Goal: Task Accomplishment & Management: Manage account settings

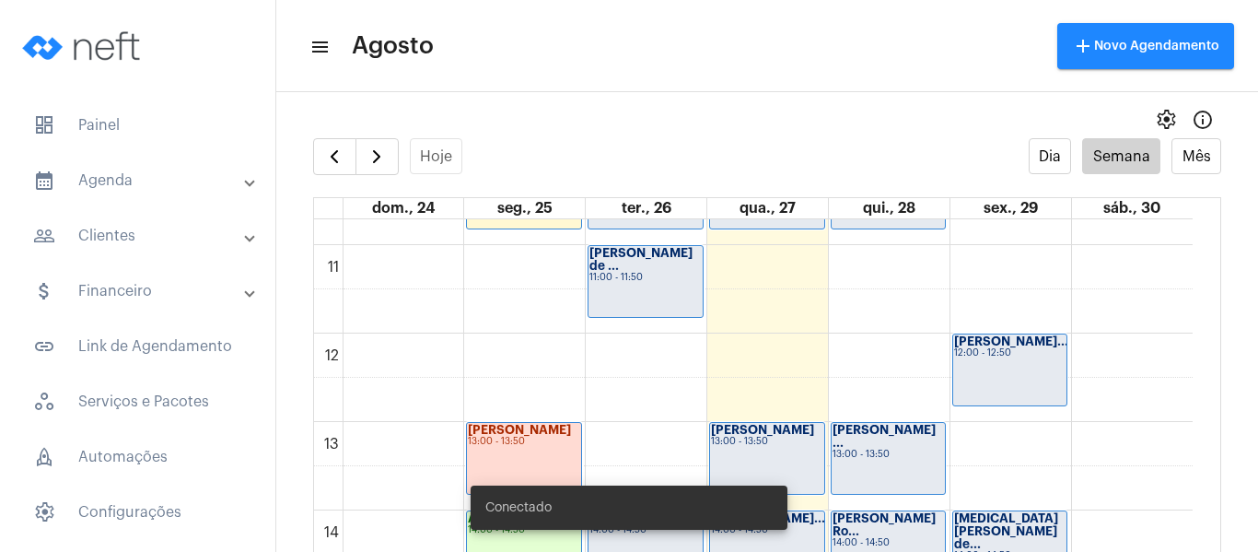
scroll to position [992, 0]
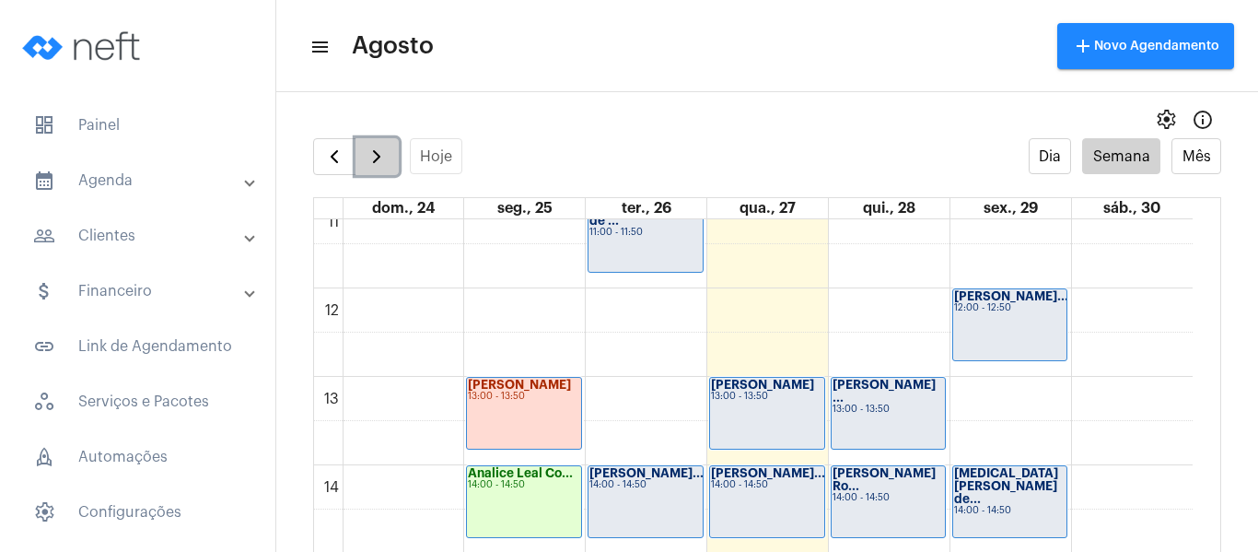
click at [378, 149] on span "button" at bounding box center [377, 157] width 22 height 22
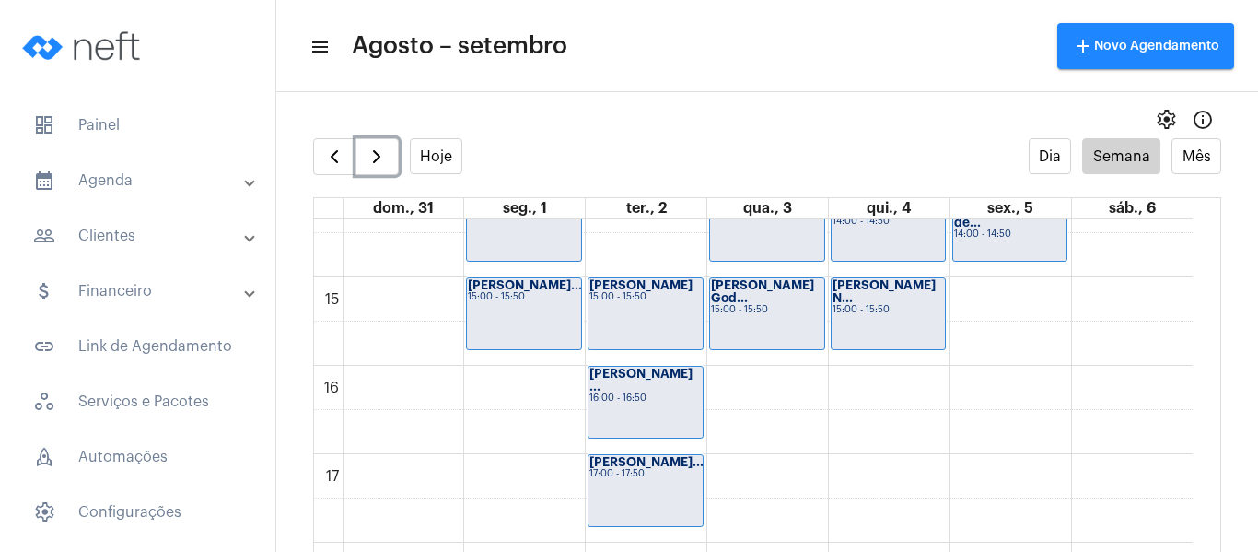
scroll to position [1084, 0]
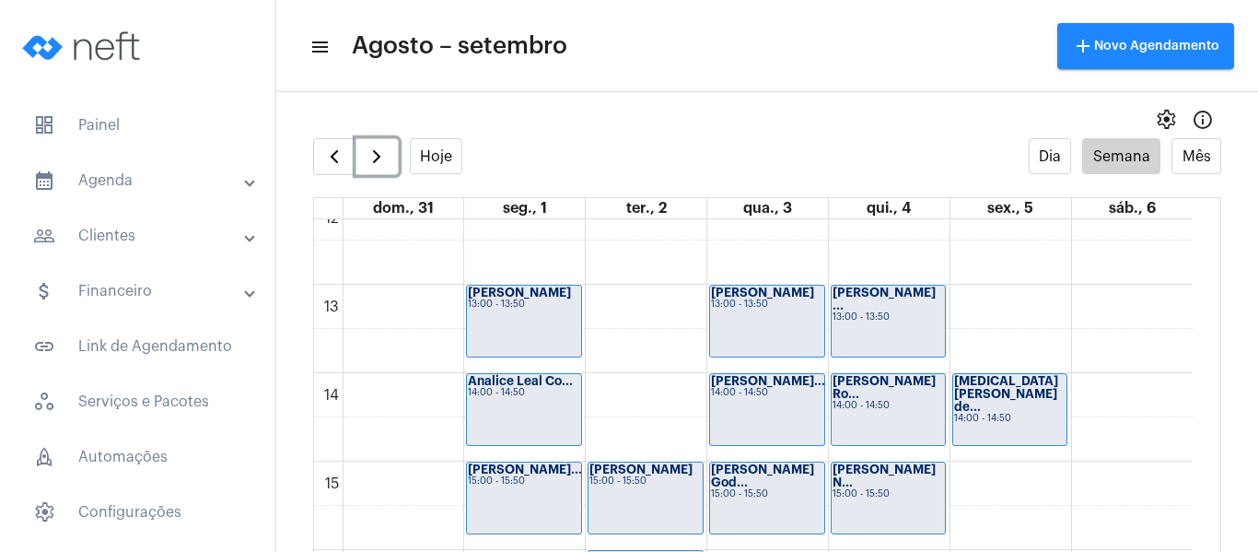
click at [793, 402] on div "[PERSON_NAME]... 14:00 - 14:50" at bounding box center [767, 409] width 114 height 71
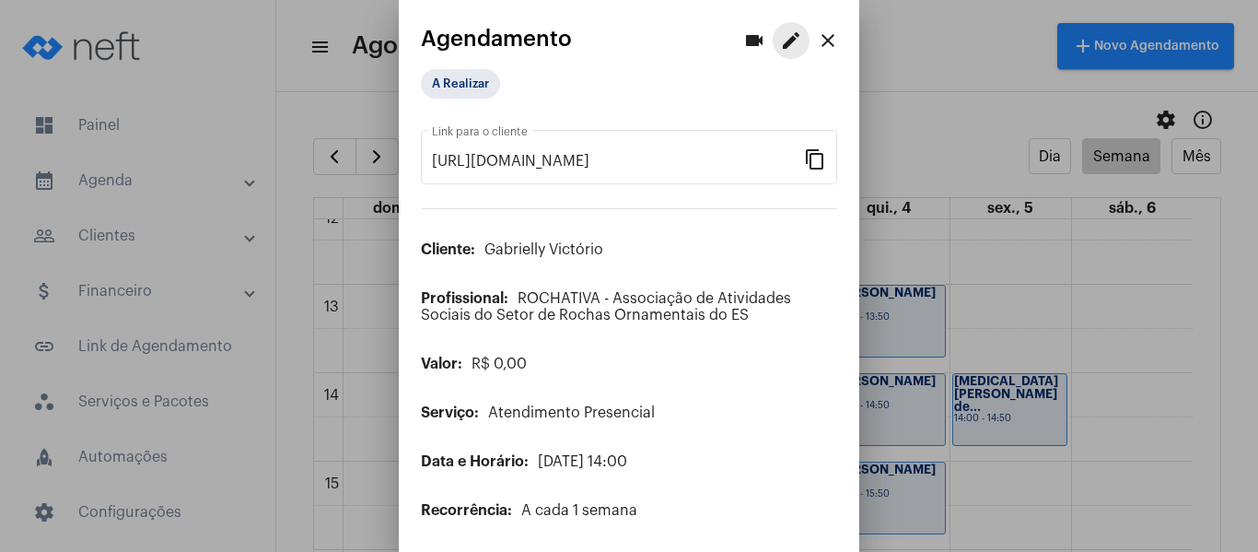
click at [780, 41] on mat-icon "edit" at bounding box center [791, 40] width 22 height 22
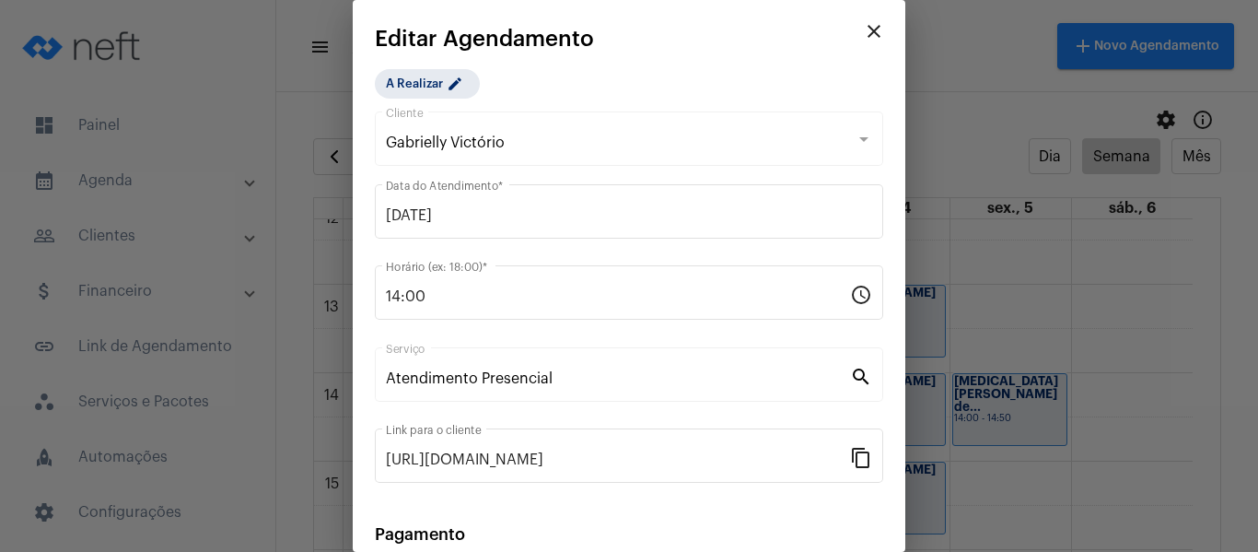
scroll to position [241, 0]
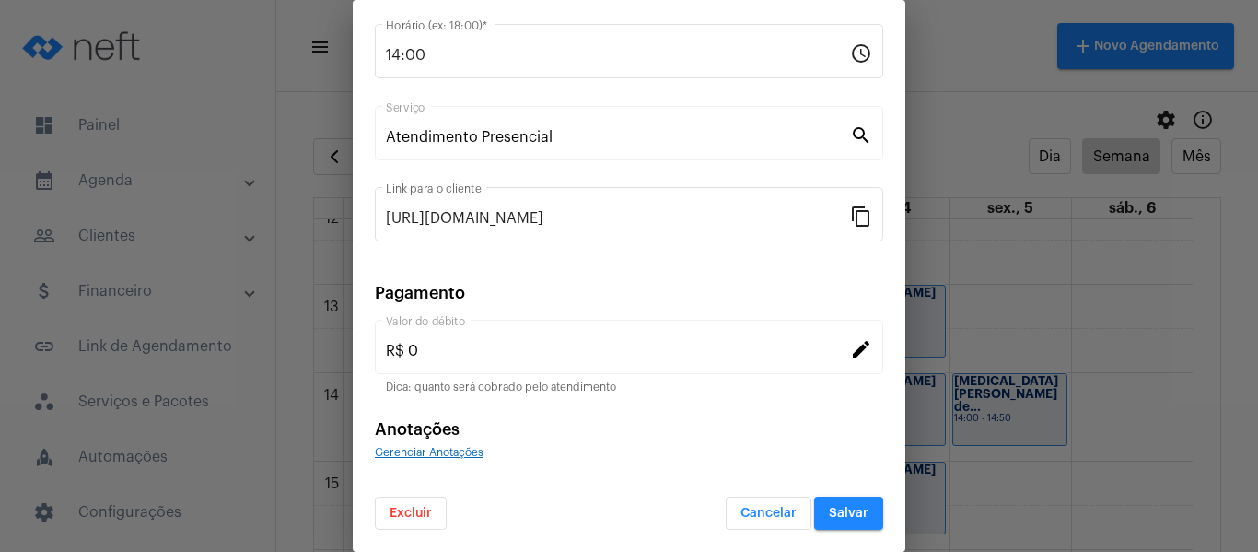
click at [431, 508] on span "Excluir" at bounding box center [411, 513] width 42 height 13
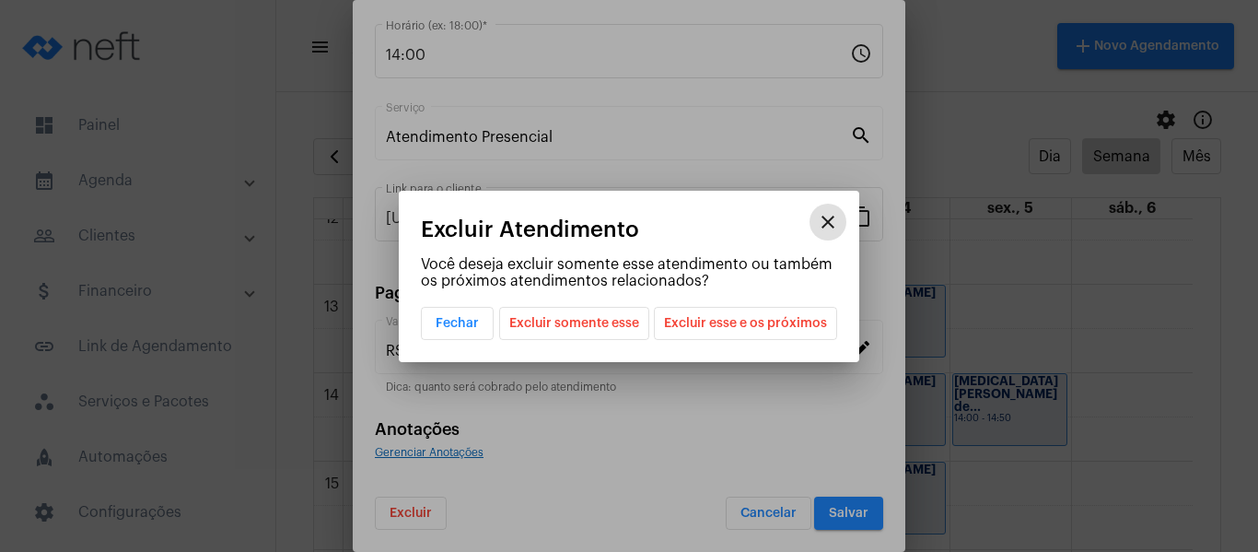
click at [705, 323] on span "Excluir esse e os próximos" at bounding box center [745, 323] width 163 height 31
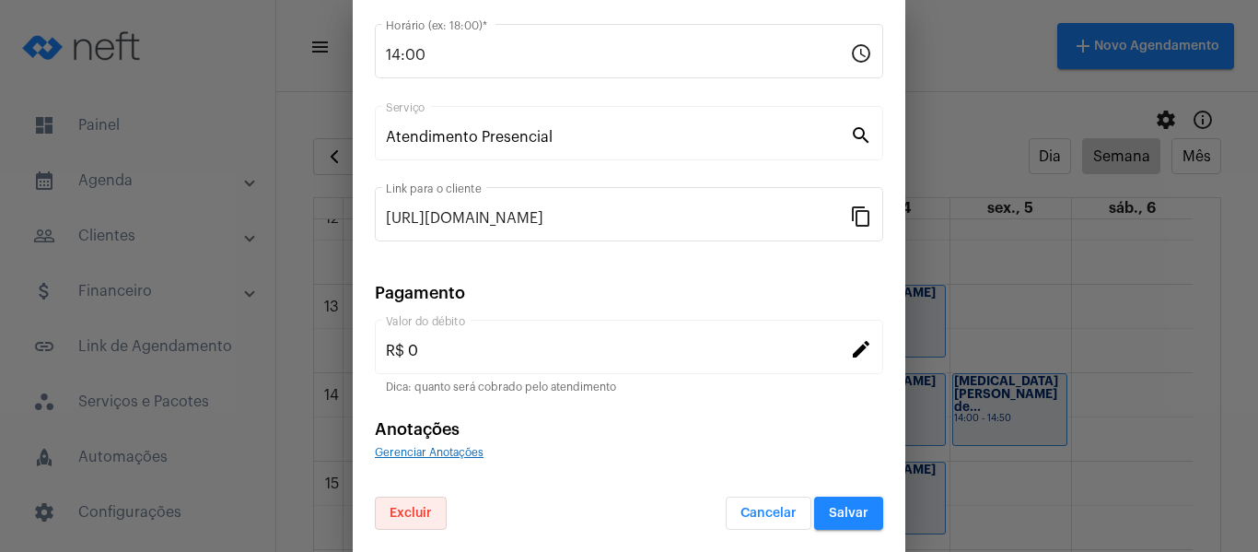
click at [407, 515] on span "Excluir" at bounding box center [411, 513] width 42 height 13
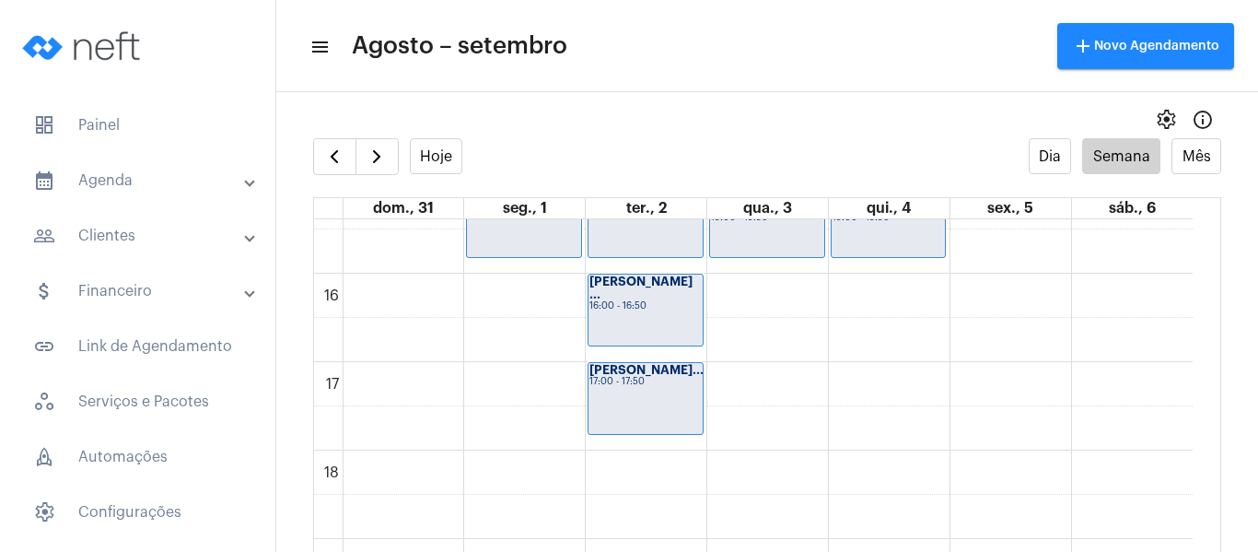
scroll to position [1176, 0]
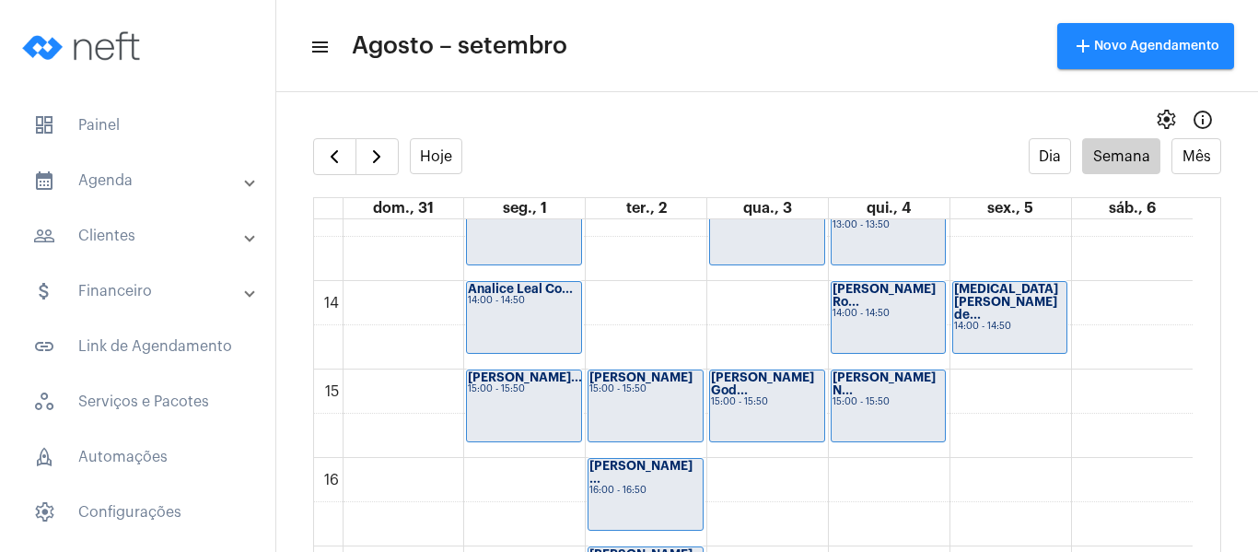
click at [609, 306] on div "00 01 02 03 04 05 06 07 08 09 10 11 12 13 14 15 16 17 18 19 20 21 22 23 Jéssica…" at bounding box center [753, 104] width 879 height 2122
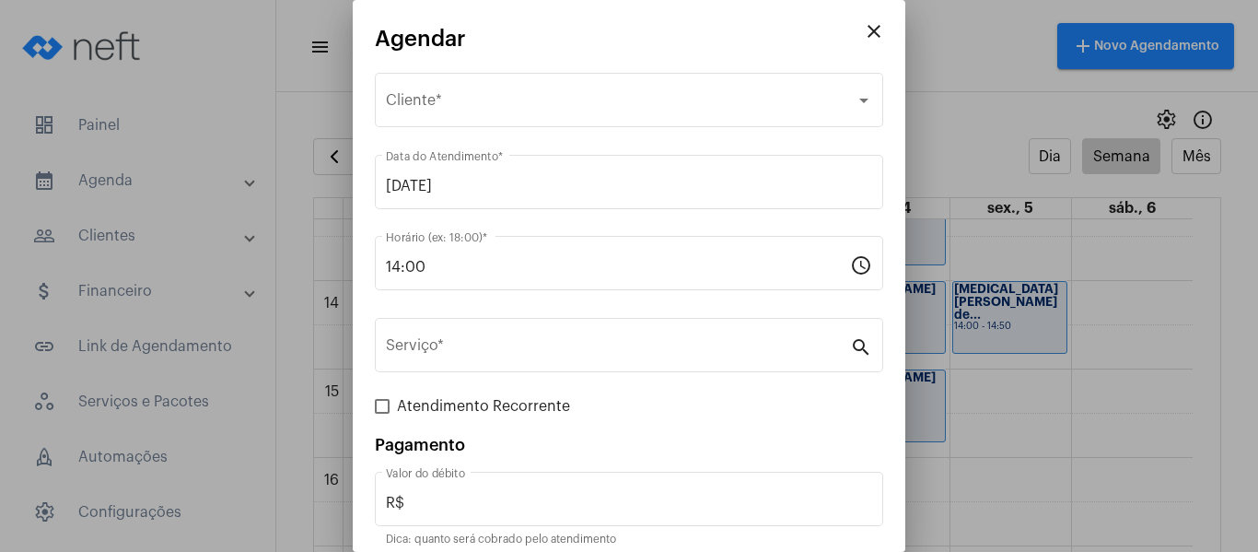
click at [526, 127] on div "Selecione o Cliente Cliente *" at bounding box center [629, 110] width 508 height 75
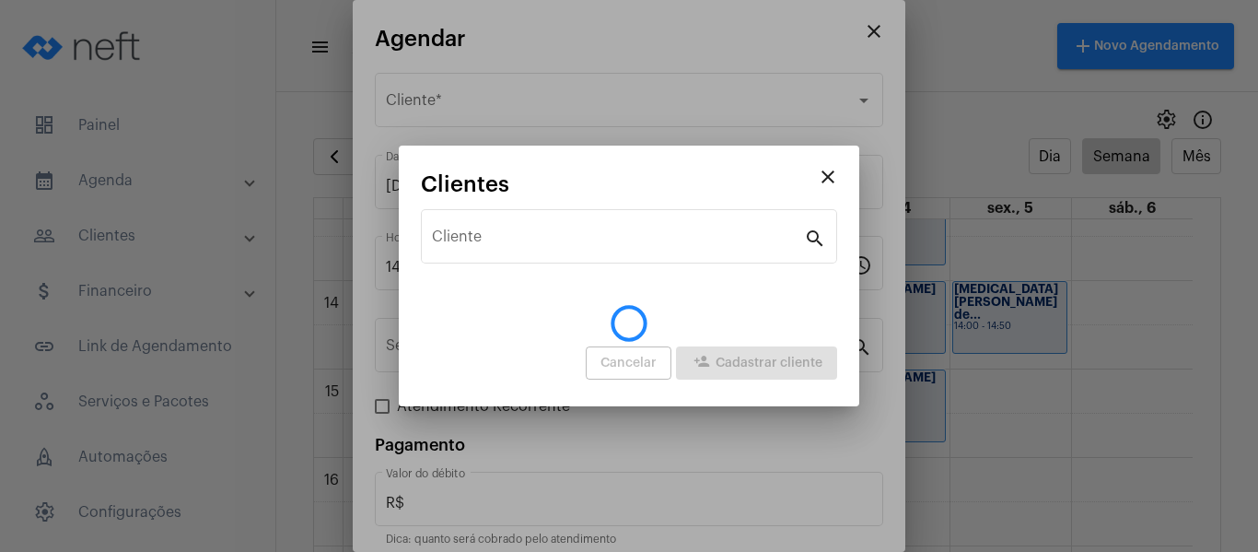
click at [526, 95] on div "close Agendar Selecione o Cliente Cliente * [DATE] Data do Atendimento * 14:00 …" at bounding box center [629, 276] width 1258 height 552
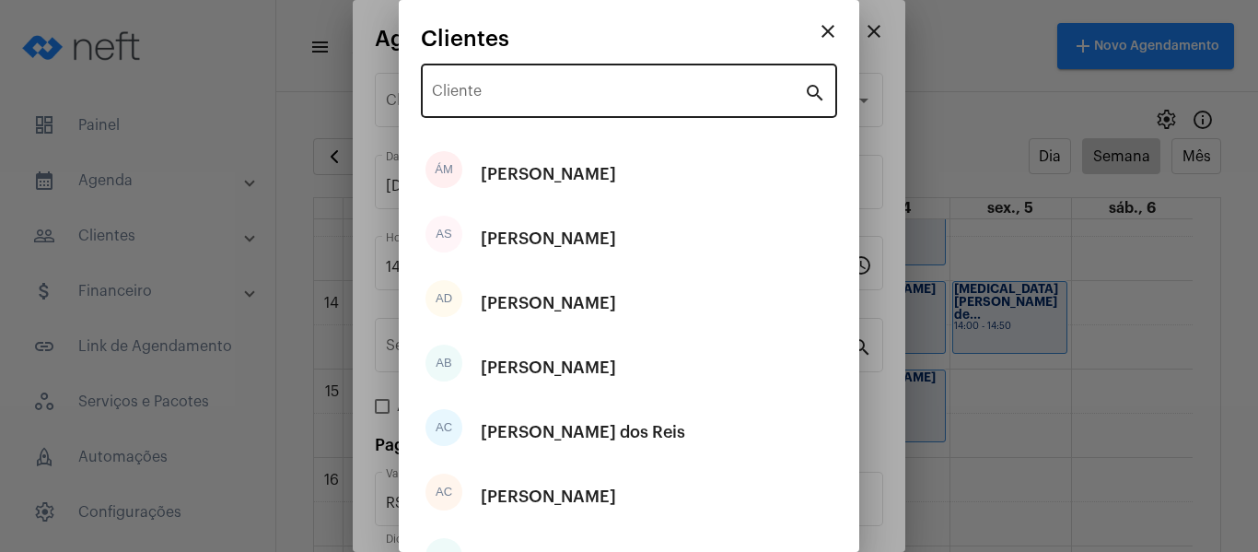
click at [522, 103] on div "Cliente" at bounding box center [618, 89] width 372 height 58
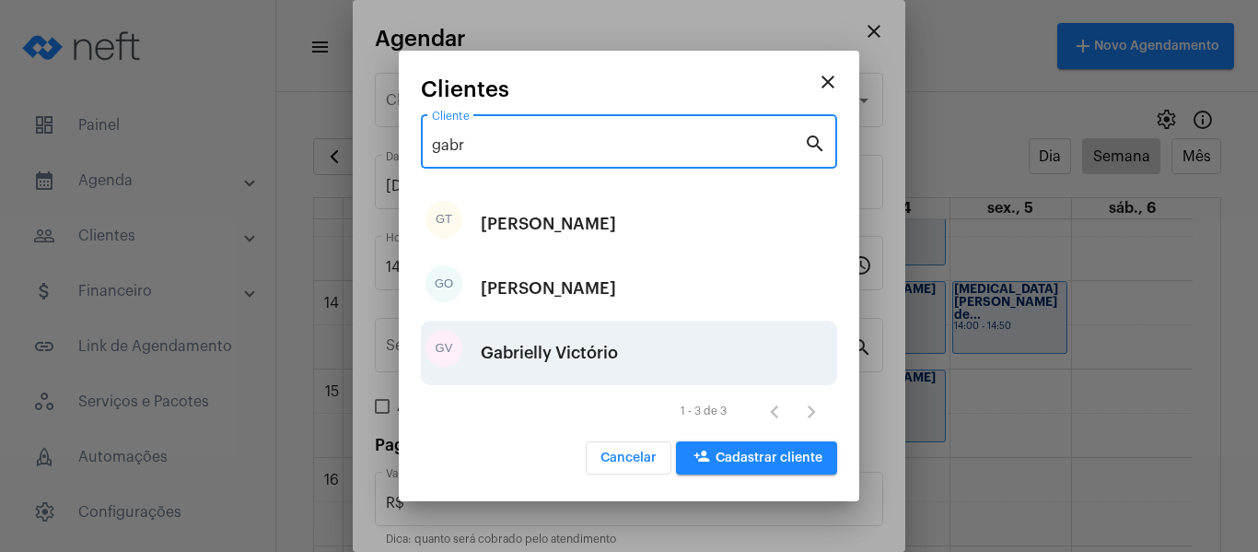
type input "gabr"
click at [595, 343] on div "Gabrielly Victório" at bounding box center [549, 352] width 137 height 55
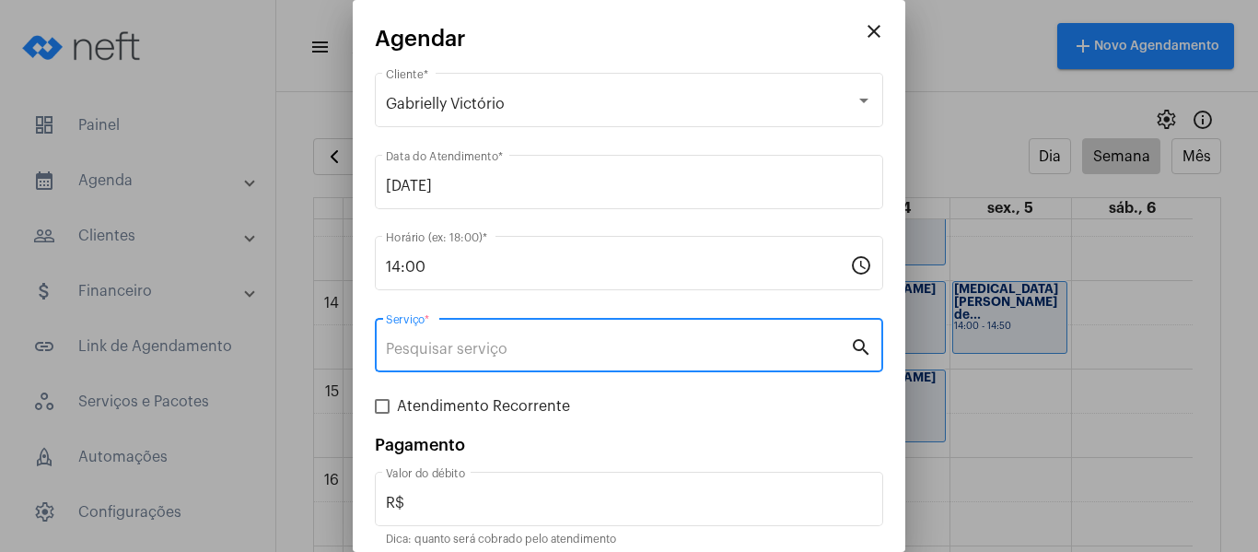
click at [538, 346] on input "Serviço *" at bounding box center [618, 349] width 464 height 17
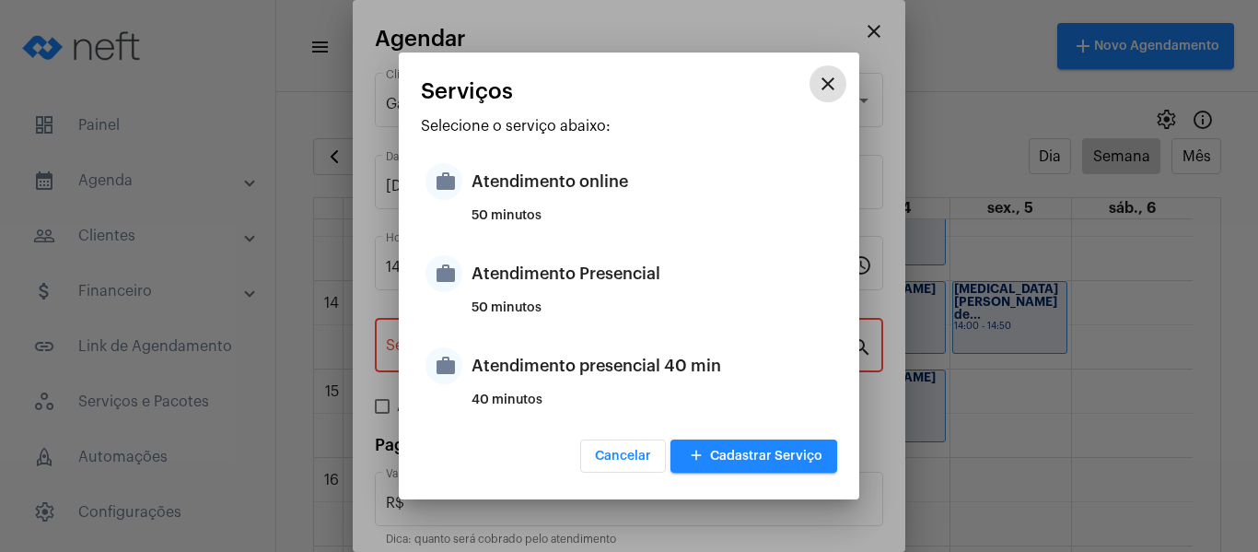
click at [597, 263] on div "Atendimento Presencial" at bounding box center [652, 273] width 361 height 55
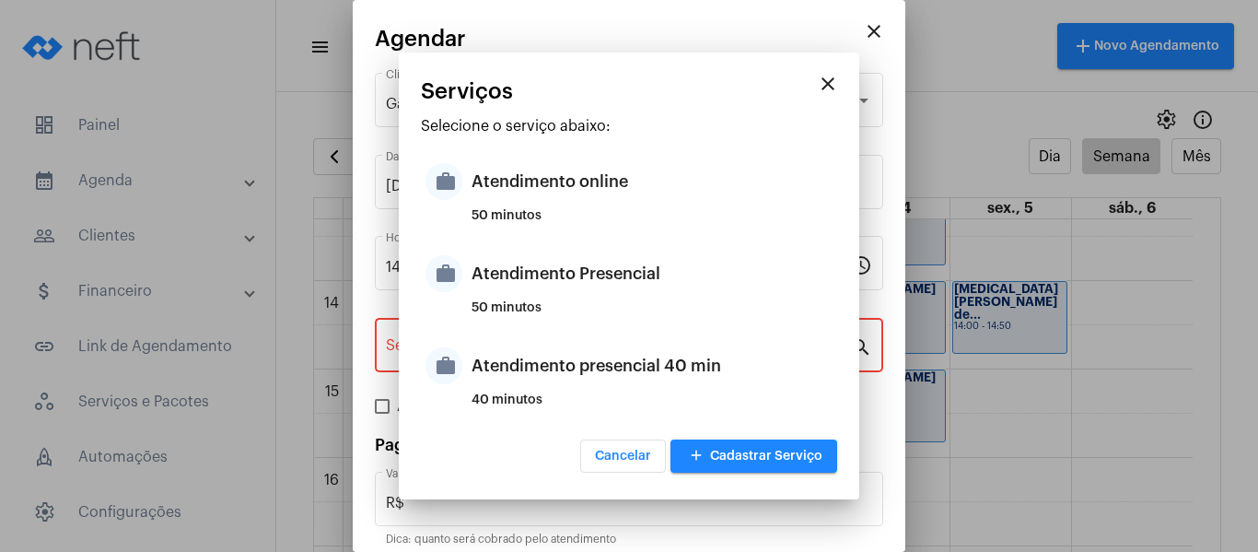
type input "Atendimento Presencial"
type input "R$ 0"
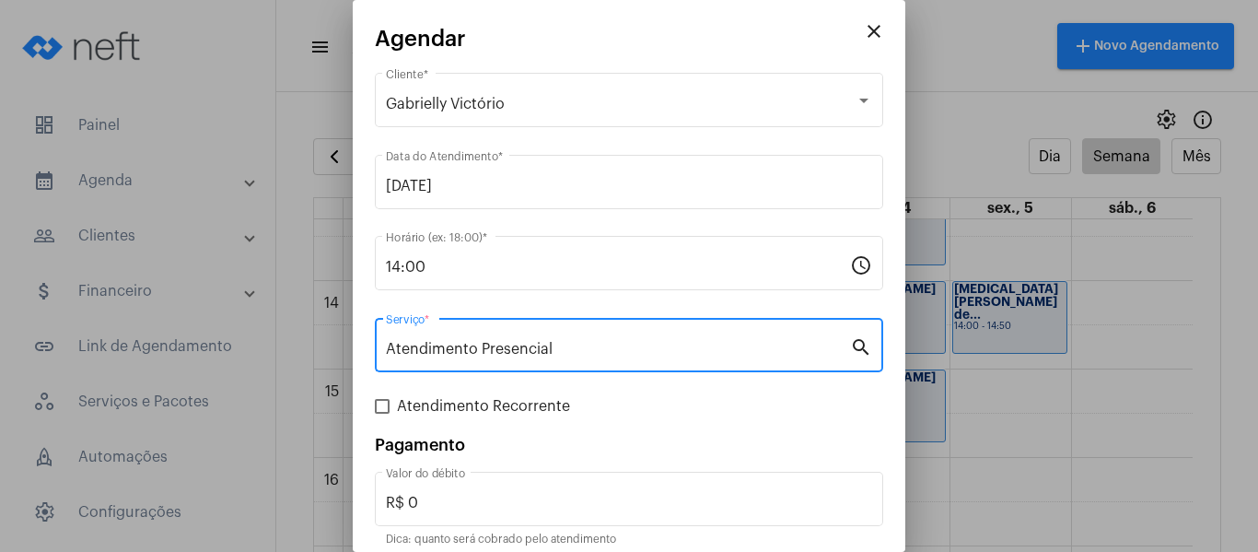
click at [477, 399] on span "Atendimento Recorrente" at bounding box center [483, 406] width 173 height 22
click at [382, 414] on input "Atendimento Recorrente" at bounding box center [381, 414] width 1 height 1
checkbox input "true"
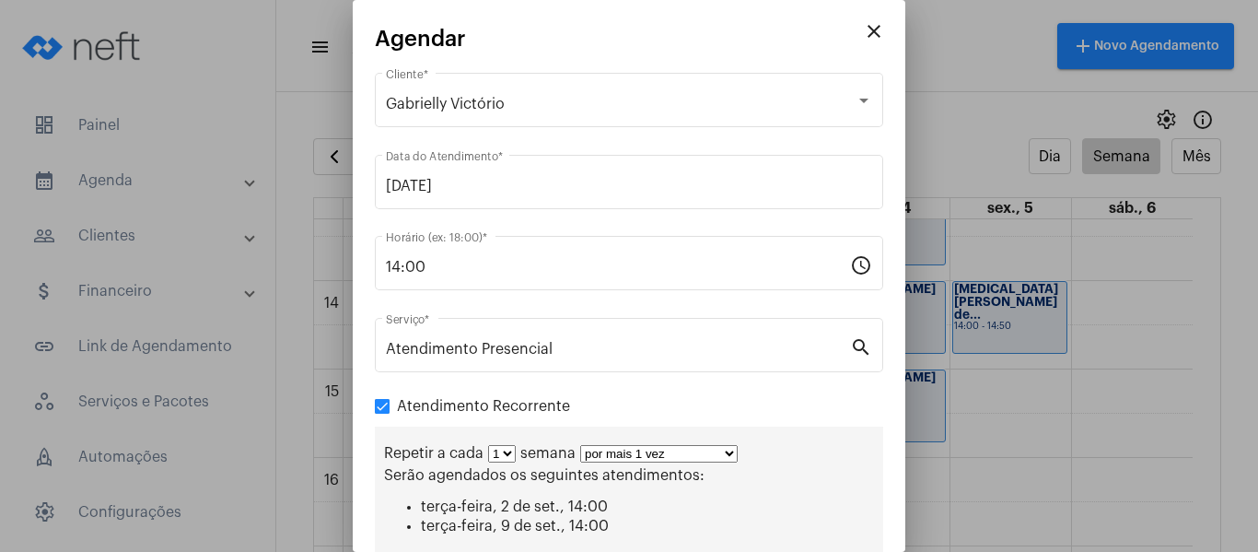
click at [636, 452] on select "por mais 1 vez por mais 2 vezes por mais 3 vezes por mais 4 vezes por mais 5 ve…" at bounding box center [659, 454] width 158 height 18
select select "3: 4"
click at [580, 445] on select "por mais 1 vez por mais 2 vezes por mais 3 vezes por mais 4 vezes por mais 5 ve…" at bounding box center [659, 454] width 158 height 18
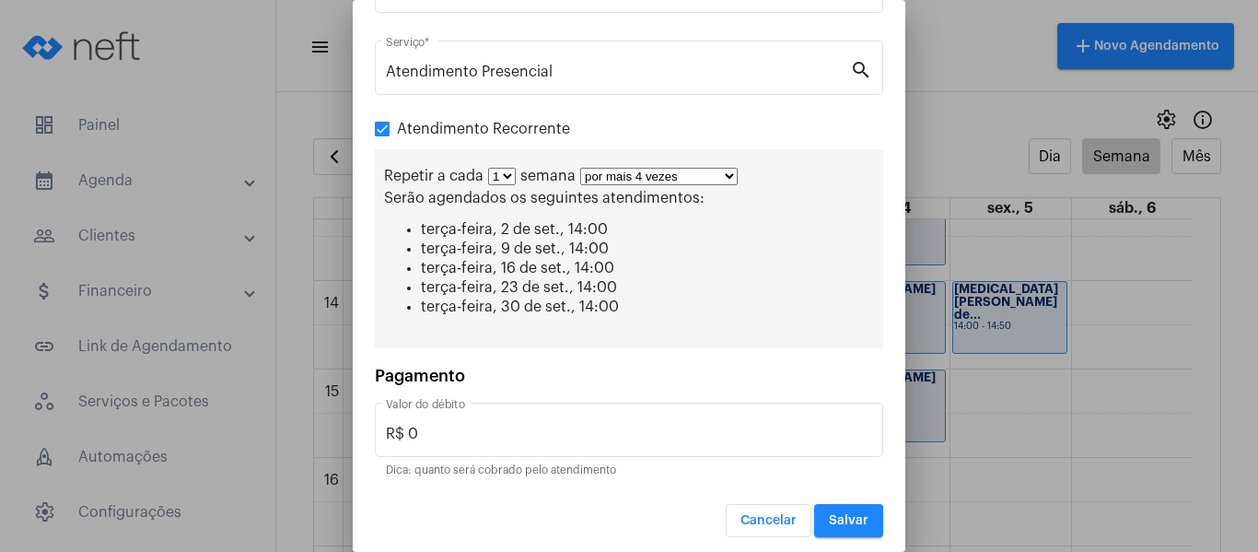
scroll to position [285, 0]
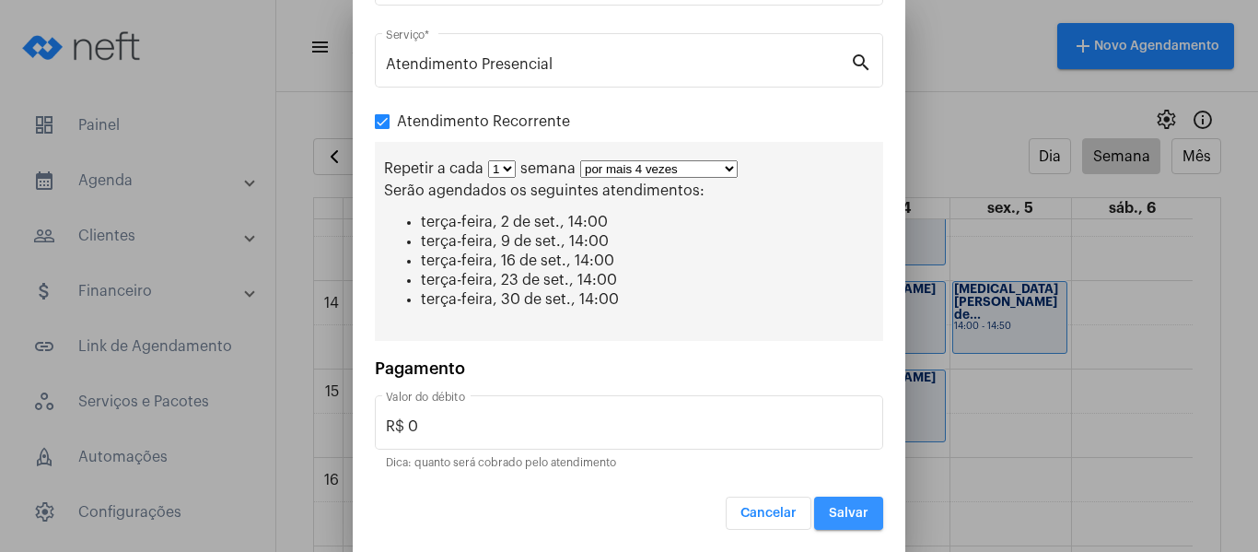
click at [832, 510] on span "Salvar" at bounding box center [849, 513] width 40 height 13
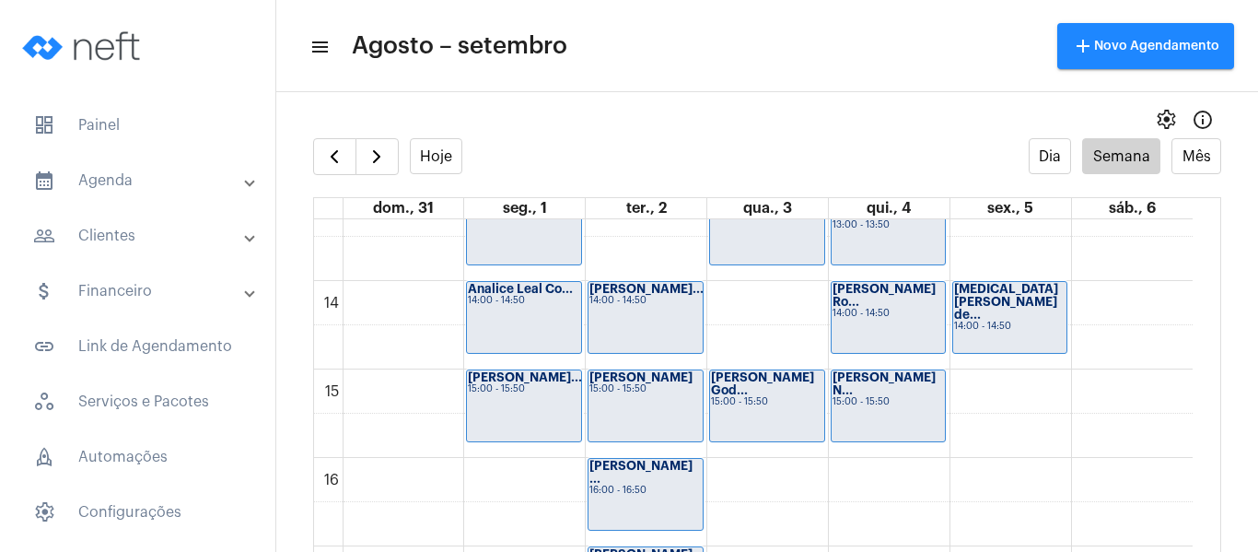
click at [741, 288] on div "00 01 02 03 04 05 06 07 08 09 10 11 12 13 14 15 16 17 18 19 20 21 22 23 Jéssica…" at bounding box center [753, 104] width 879 height 2122
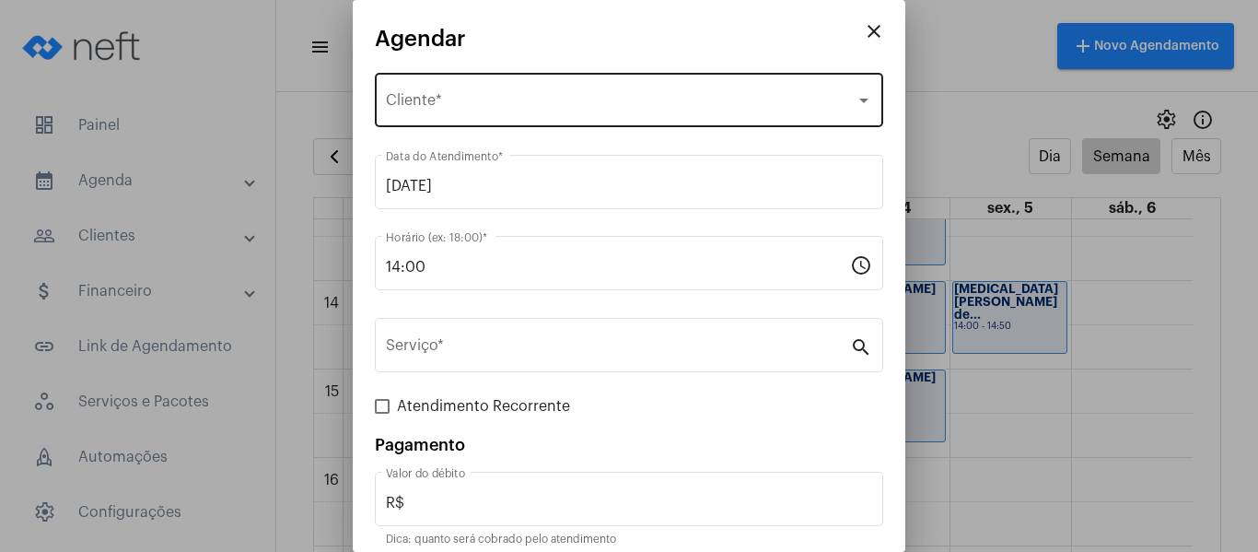
click at [567, 104] on div "Selecione o Cliente" at bounding box center [621, 104] width 470 height 17
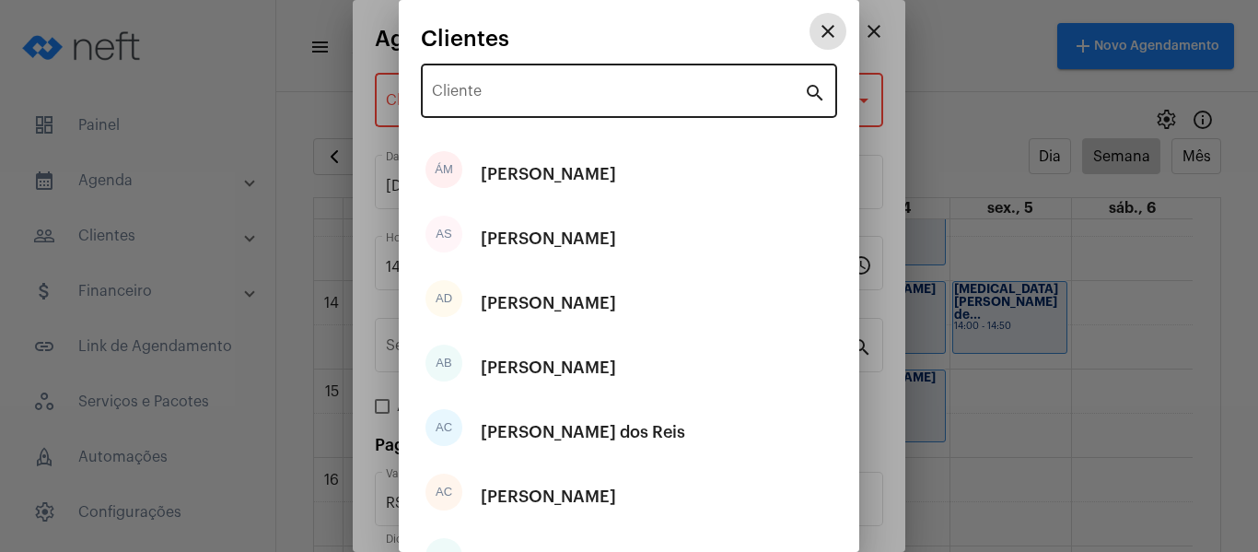
click at [569, 99] on input "Cliente" at bounding box center [618, 95] width 372 height 17
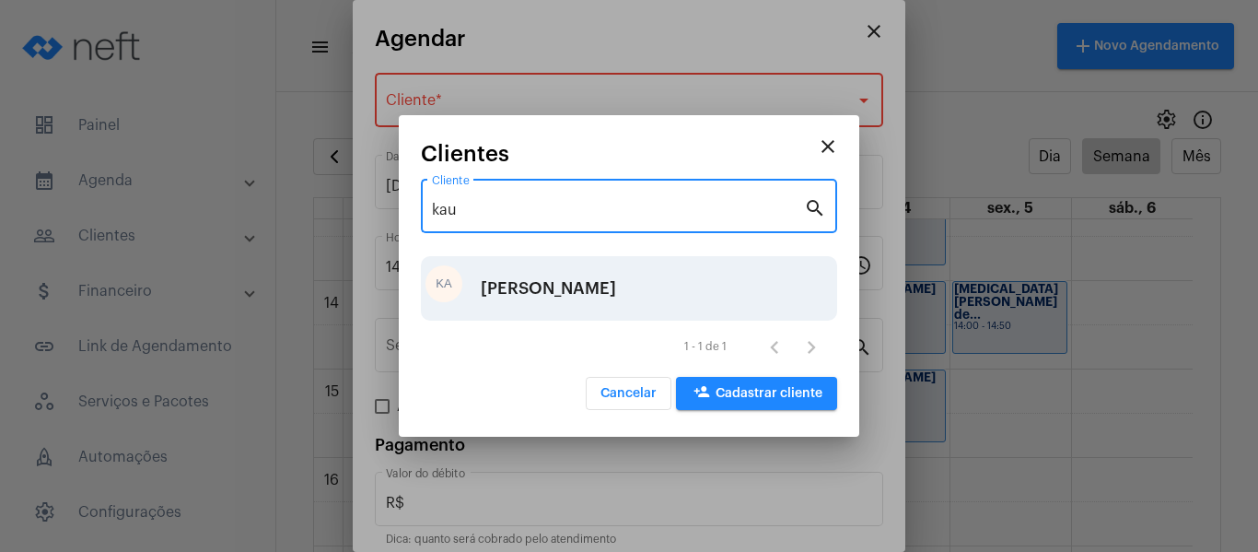
type input "kau"
click at [561, 285] on div "[PERSON_NAME]" at bounding box center [548, 288] width 135 height 55
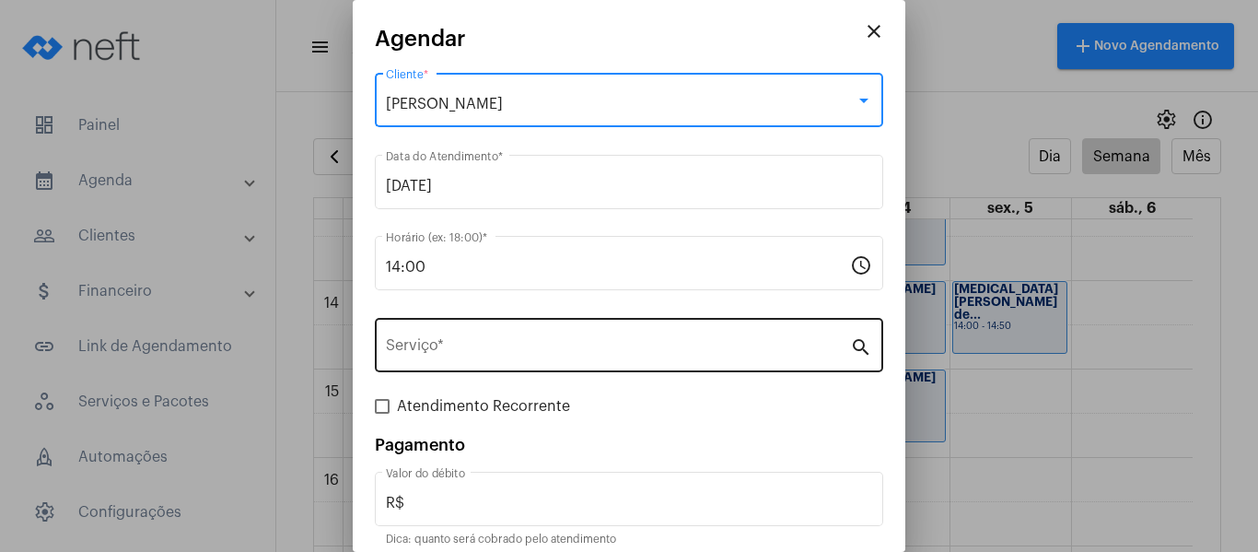
click at [568, 341] on input "Serviço *" at bounding box center [618, 349] width 464 height 17
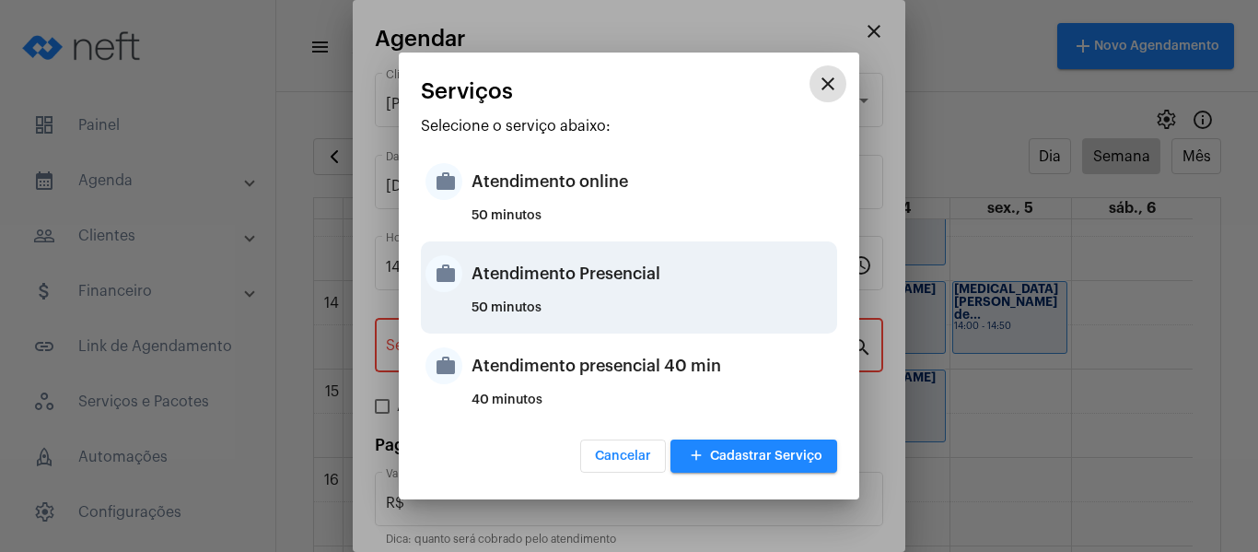
click at [573, 298] on div "Atendimento Presencial" at bounding box center [652, 273] width 361 height 55
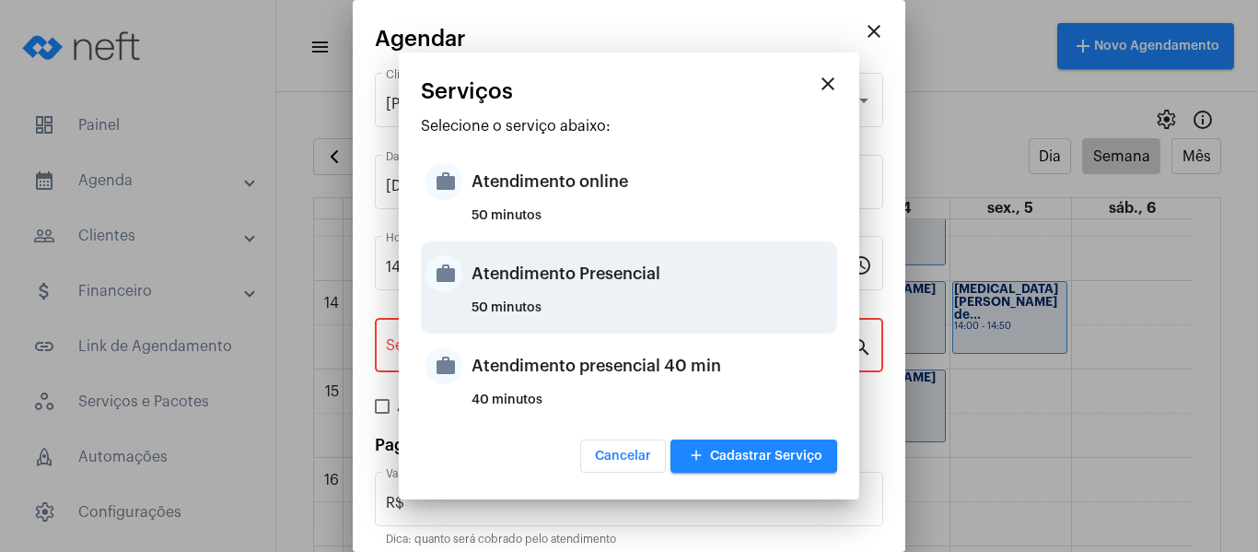
type input "Atendimento Presencial"
type input "R$ 0"
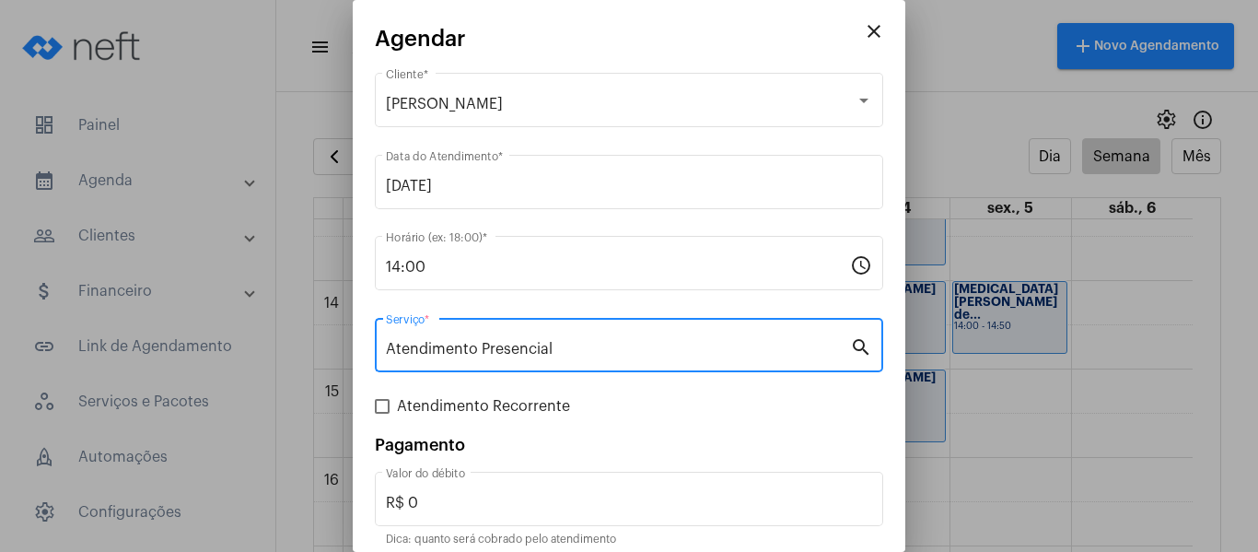
scroll to position [76, 0]
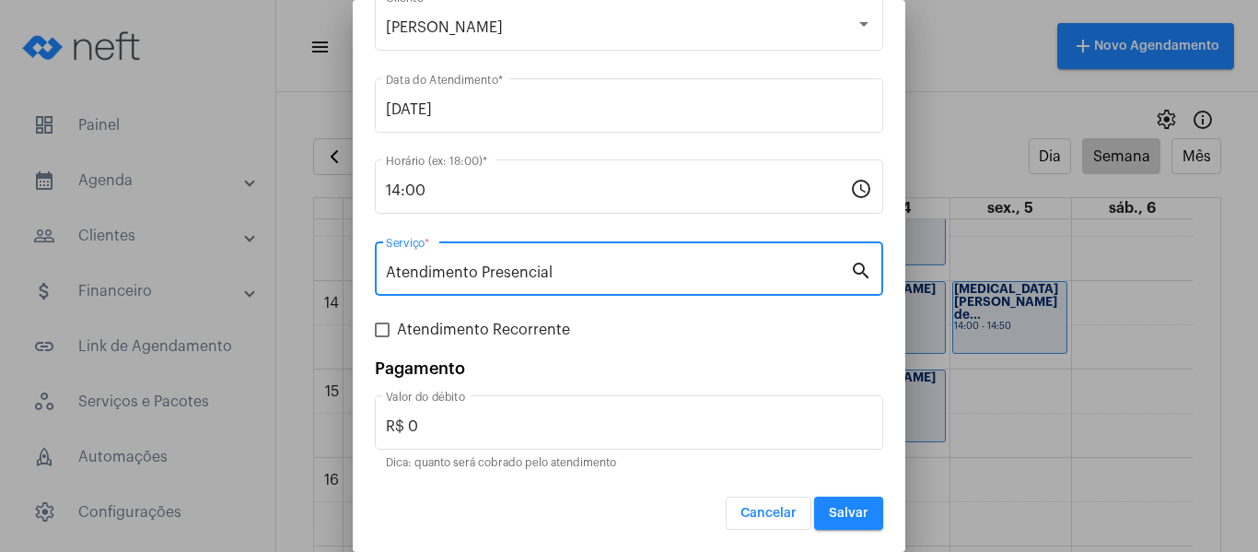
click at [507, 322] on span "Atendimento Recorrente" at bounding box center [483, 330] width 173 height 22
click at [382, 337] on input "Atendimento Recorrente" at bounding box center [381, 337] width 1 height 1
checkbox input "true"
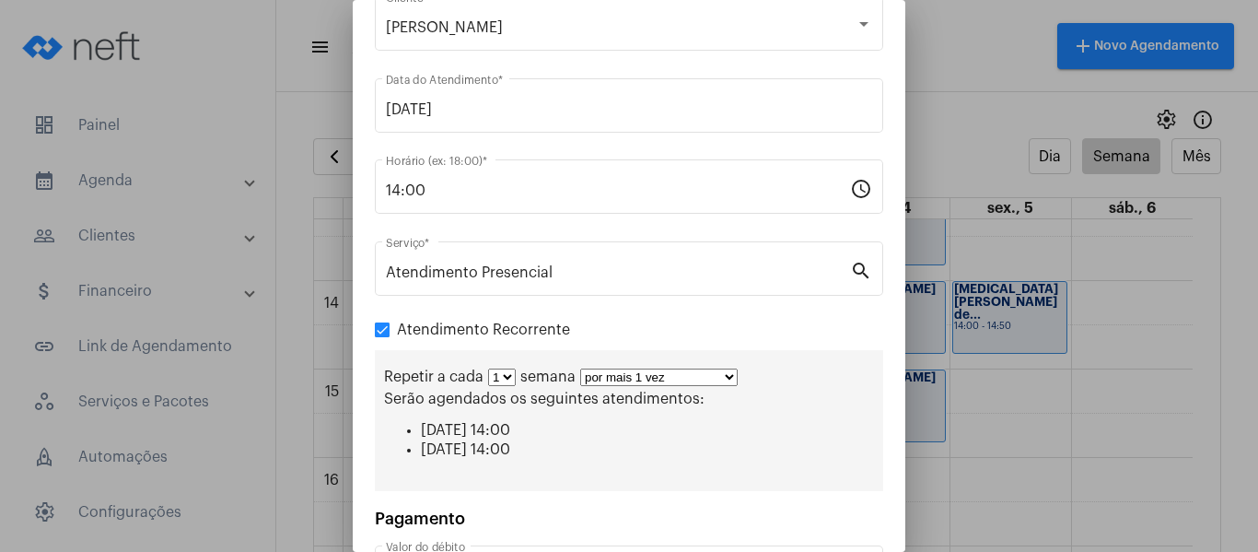
click at [666, 376] on select "por mais 1 vez por mais 2 vezes por mais 3 vezes por mais 4 vezes por mais 5 ve…" at bounding box center [659, 377] width 158 height 18
select select "3: 4"
click at [580, 368] on select "por mais 1 vez por mais 2 vezes por mais 3 vezes por mais 4 vezes por mais 5 ve…" at bounding box center [659, 377] width 158 height 18
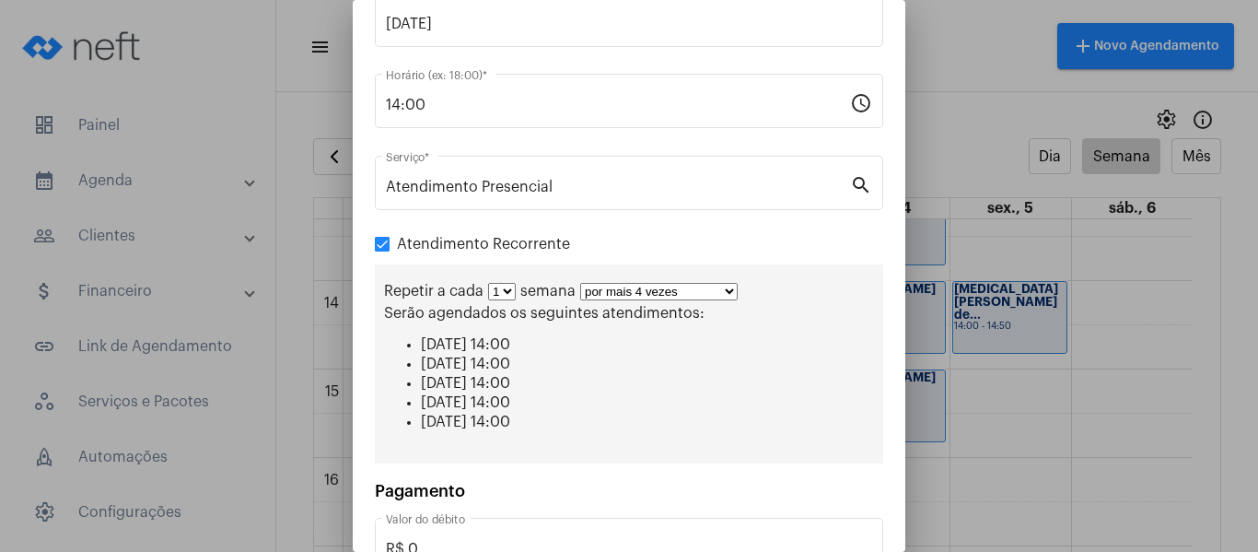
scroll to position [285, 0]
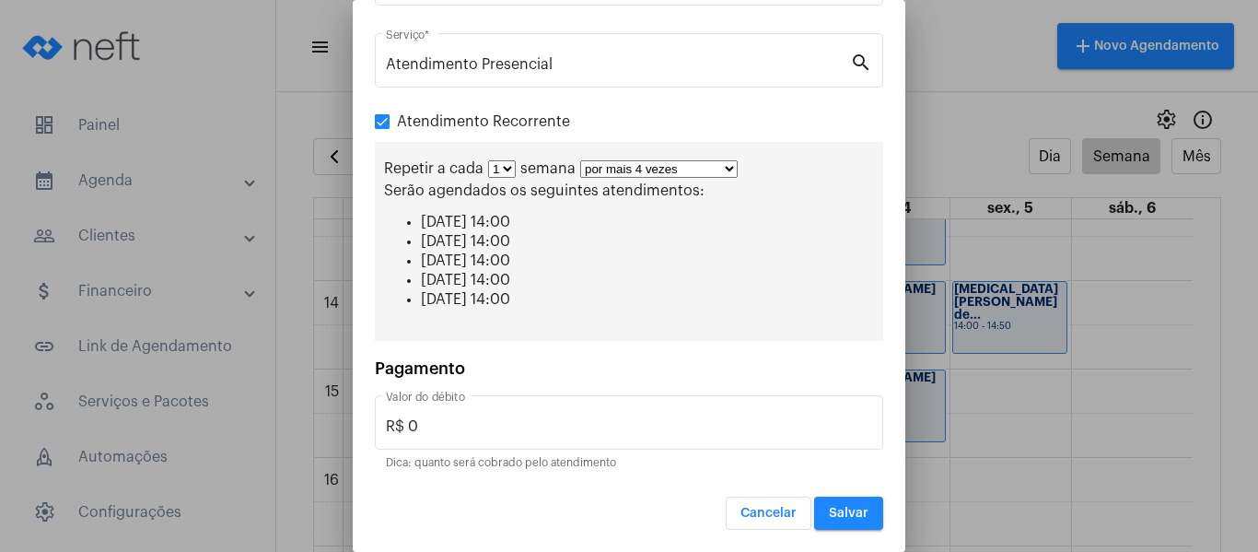
click at [829, 508] on span "Salvar" at bounding box center [849, 513] width 40 height 13
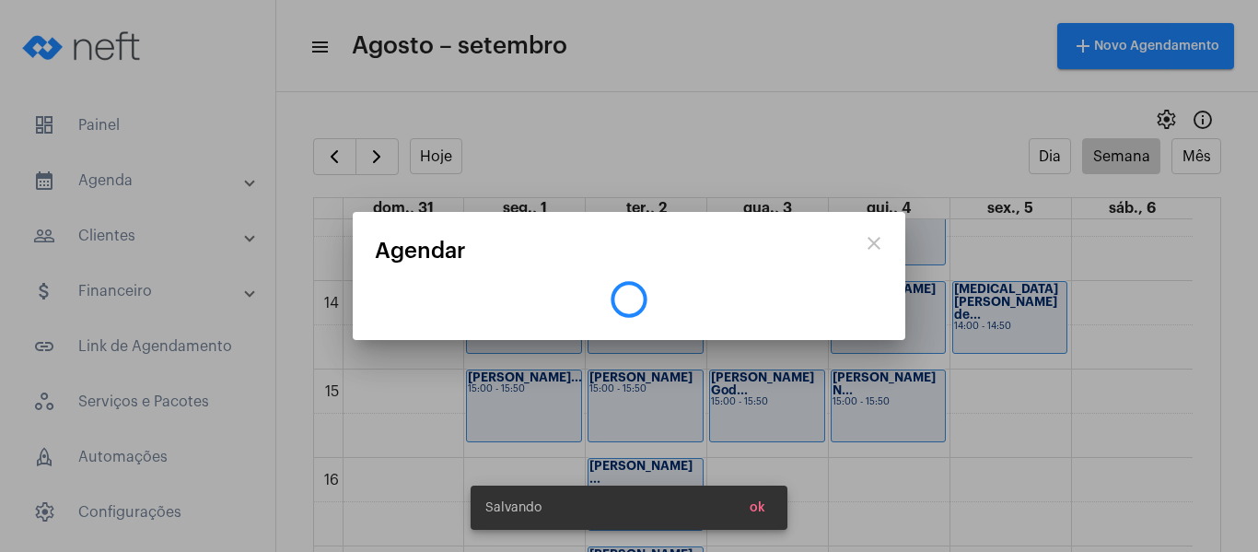
scroll to position [0, 0]
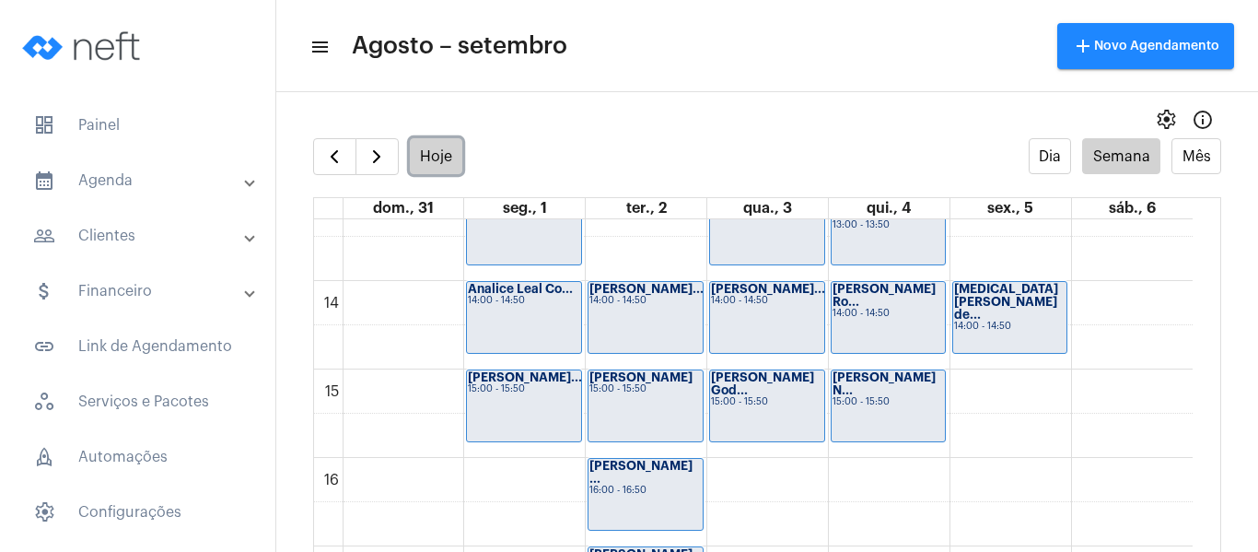
click at [420, 156] on button "Hoje" at bounding box center [436, 156] width 53 height 36
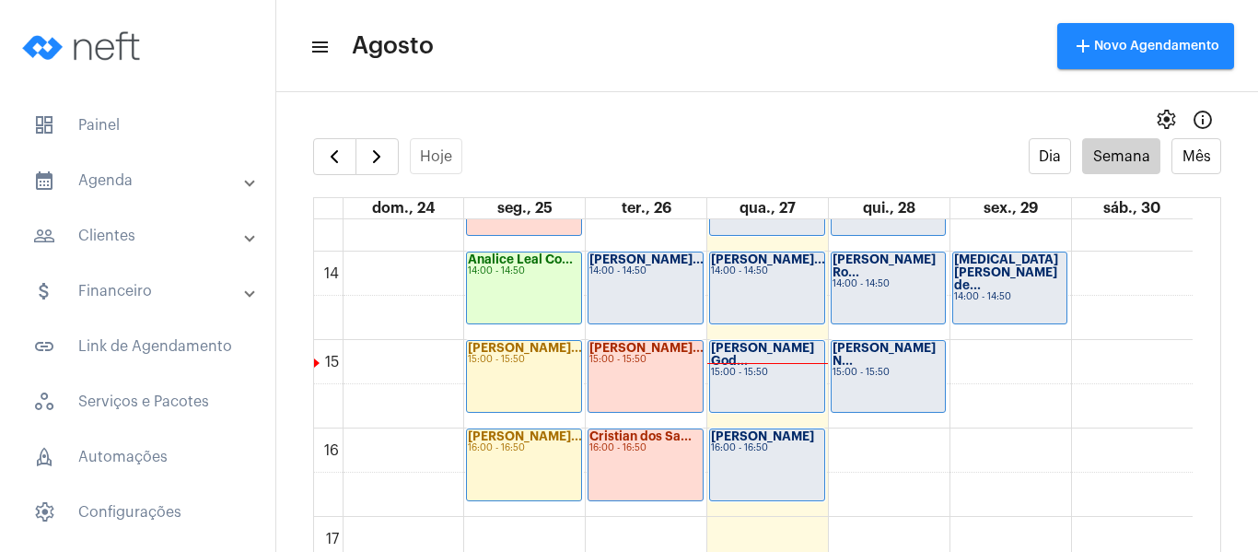
scroll to position [1176, 0]
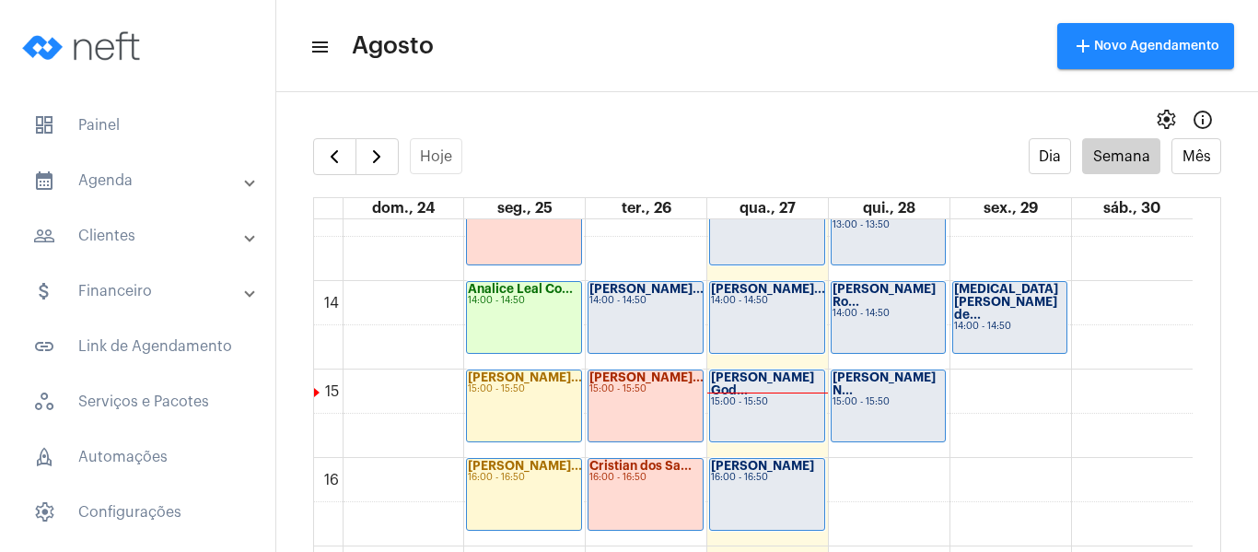
click at [749, 321] on div "[PERSON_NAME]... 14:00 - 14:50" at bounding box center [767, 317] width 114 height 71
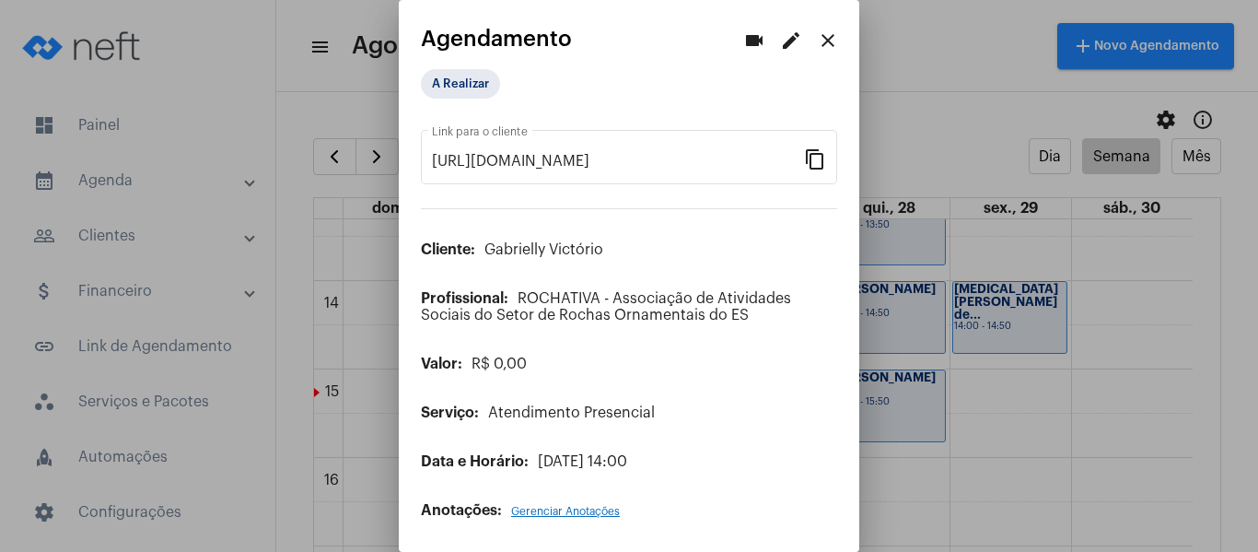
click at [821, 43] on mat-icon "close" at bounding box center [828, 40] width 22 height 22
